Goal: Check status

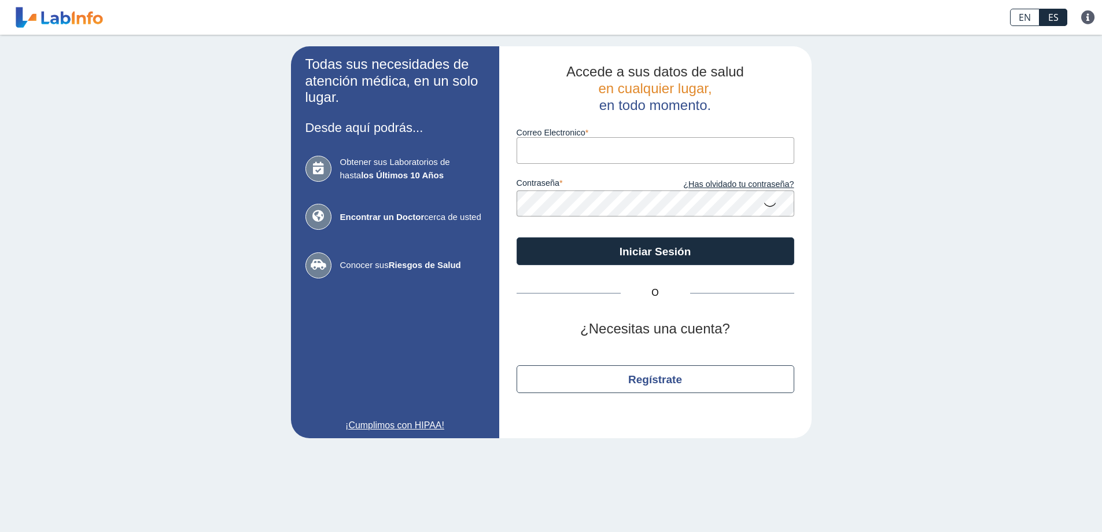
click at [559, 154] on input "Correo Electronico" at bounding box center [656, 150] width 278 height 26
type input "[EMAIL_ADDRESS][DOMAIN_NAME]"
click at [517, 237] on button "Iniciar Sesión" at bounding box center [656, 251] width 278 height 28
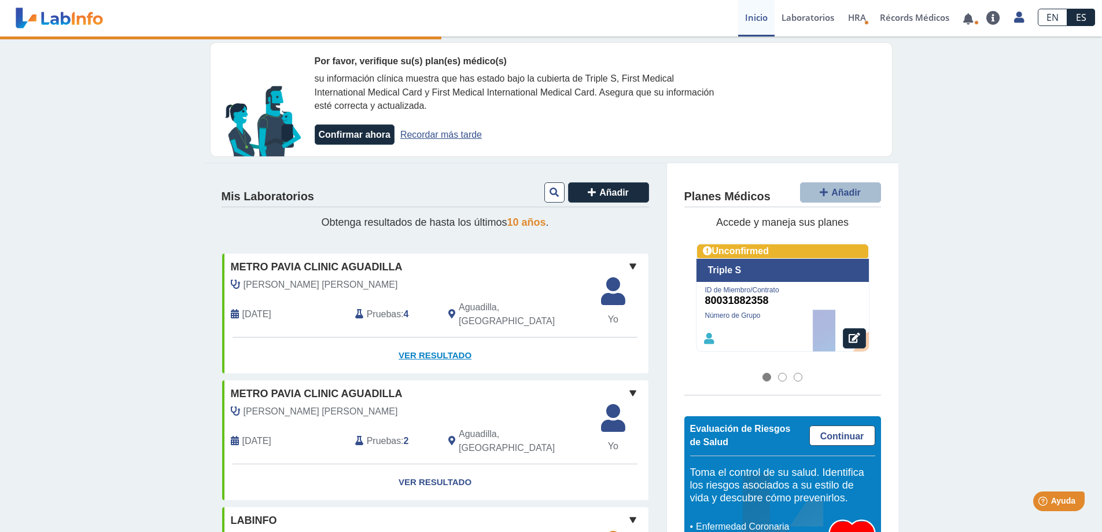
click at [425, 342] on link "Ver Resultado" at bounding box center [435, 355] width 426 height 36
click at [426, 342] on link "Ver Resultado" at bounding box center [435, 355] width 426 height 36
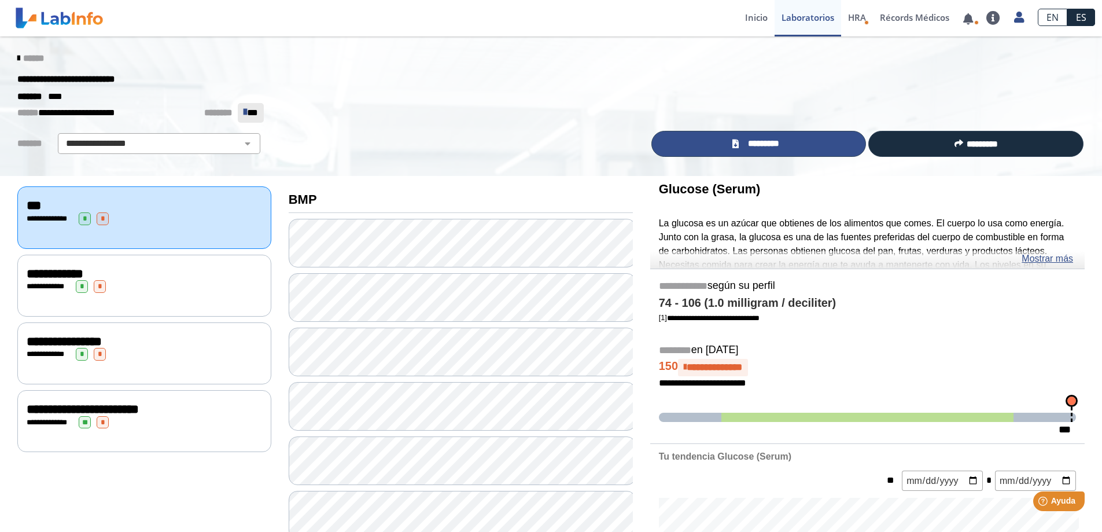
click at [753, 140] on span "*********" at bounding box center [763, 143] width 42 height 13
